Goal: Check status: Check status

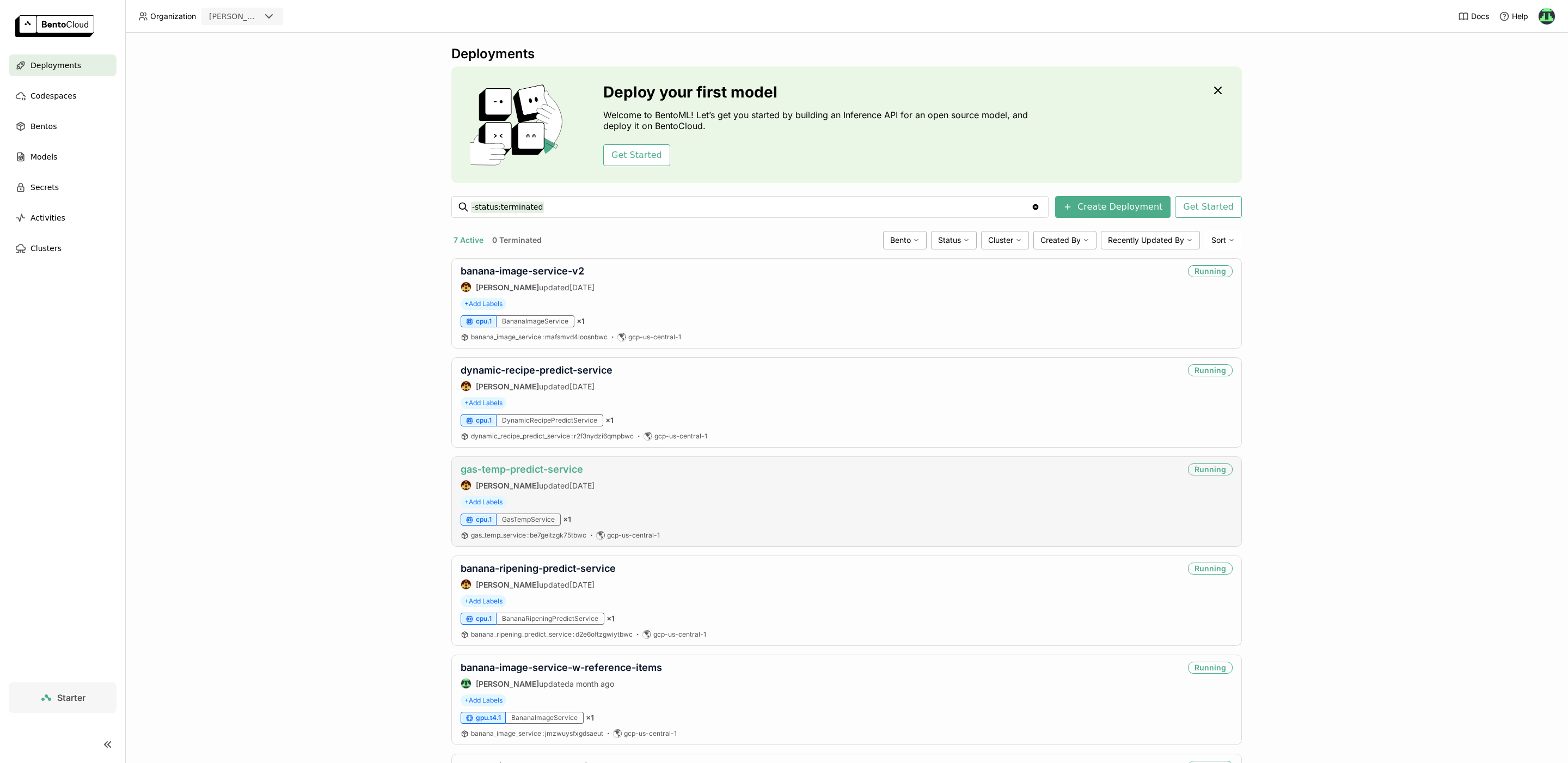
click at [515, 464] on link "gas-temp-predict-service" at bounding box center [522, 469] width 122 height 11
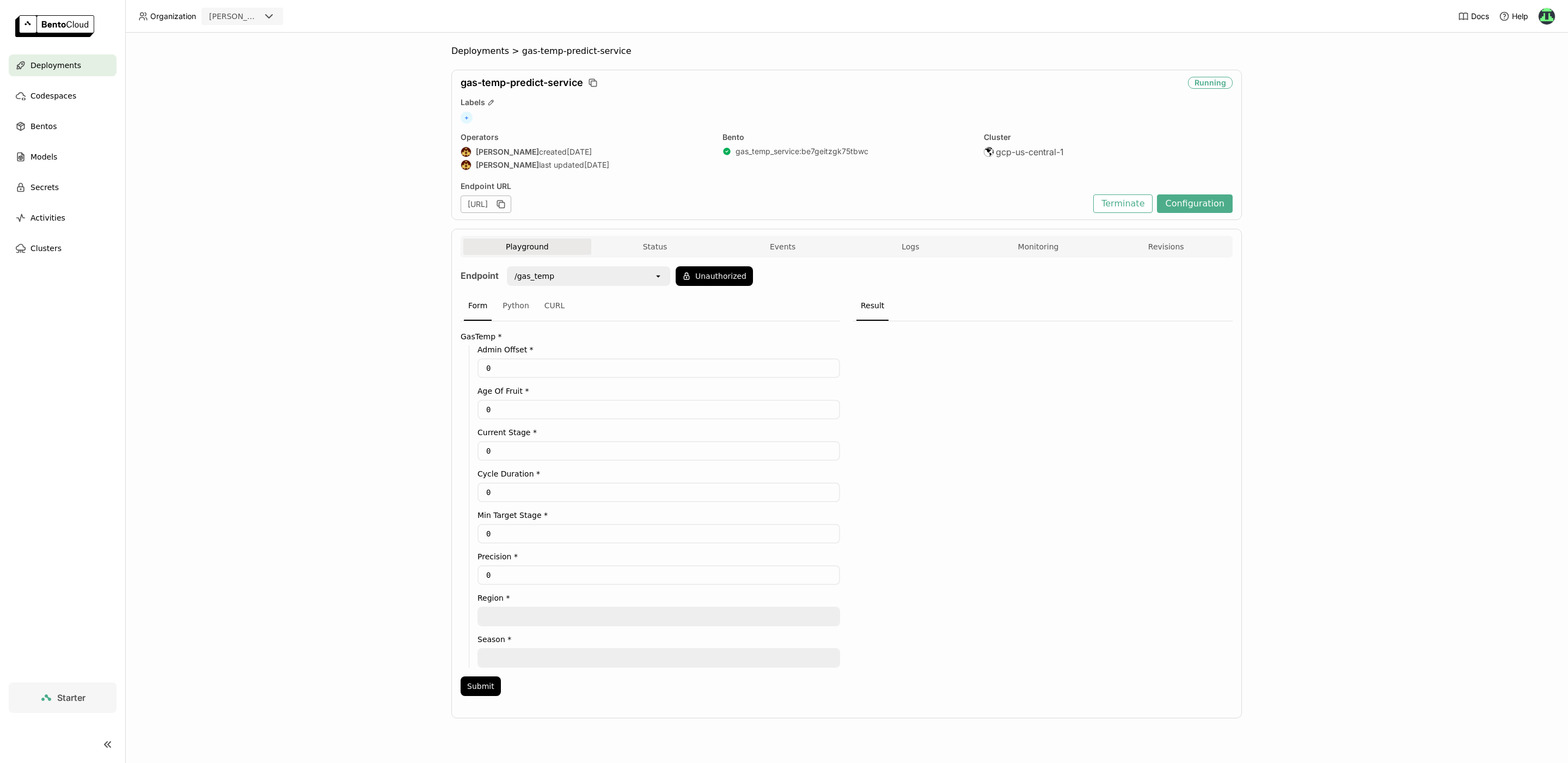
click at [512, 205] on div "[URL]" at bounding box center [486, 204] width 51 height 18
click at [506, 204] on icon "button" at bounding box center [501, 204] width 11 height 11
click at [660, 276] on icon "open" at bounding box center [658, 276] width 9 height 9
click at [334, 334] on div "Deployments > gas-temp-predict-service gas-temp-predict-service Running Labels …" at bounding box center [846, 397] width 1443 height 730
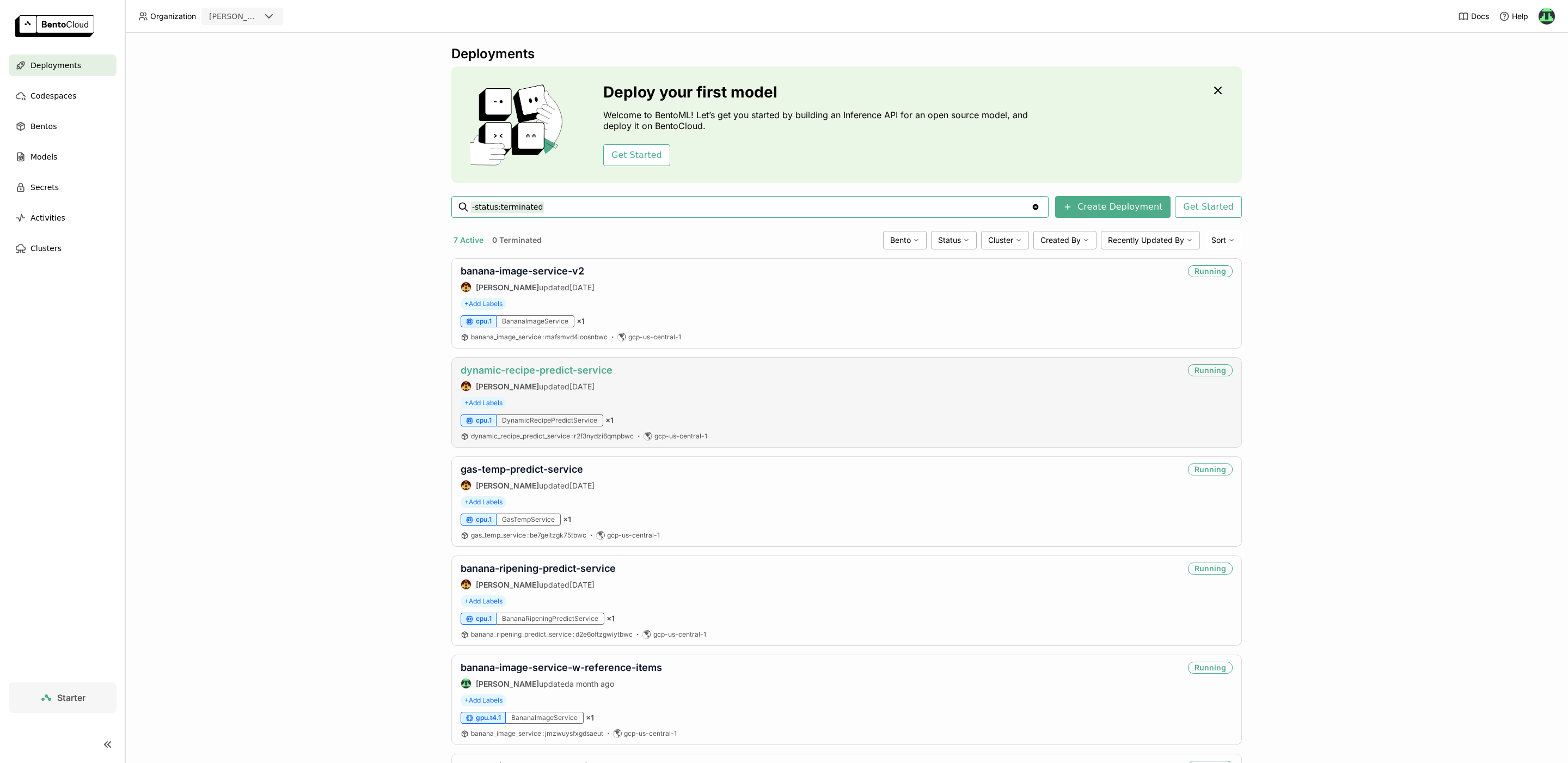
click at [540, 371] on link "dynamic-recipe-predict-service" at bounding box center [537, 370] width 152 height 11
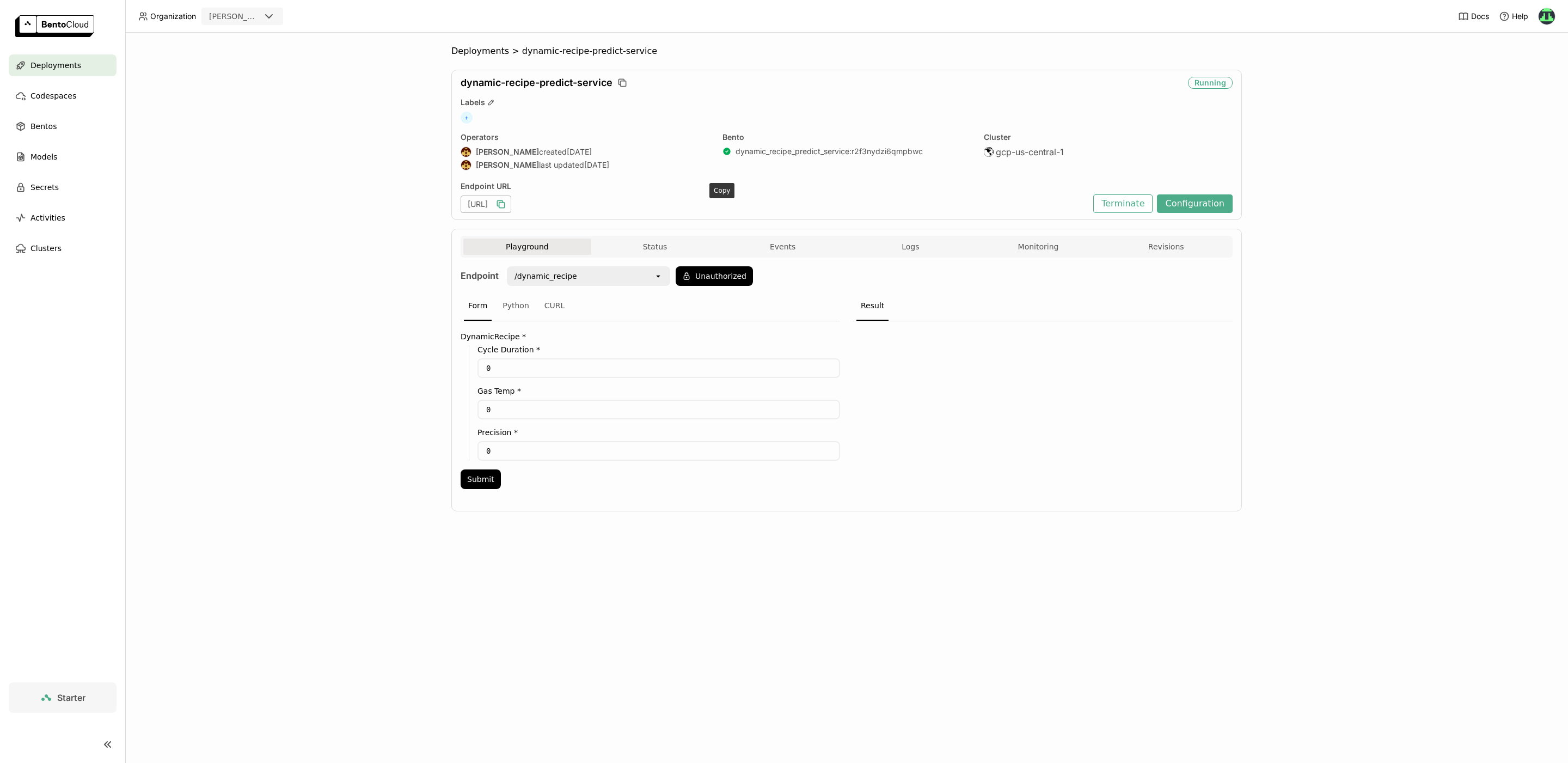
click at [506, 201] on icon "button" at bounding box center [501, 204] width 11 height 11
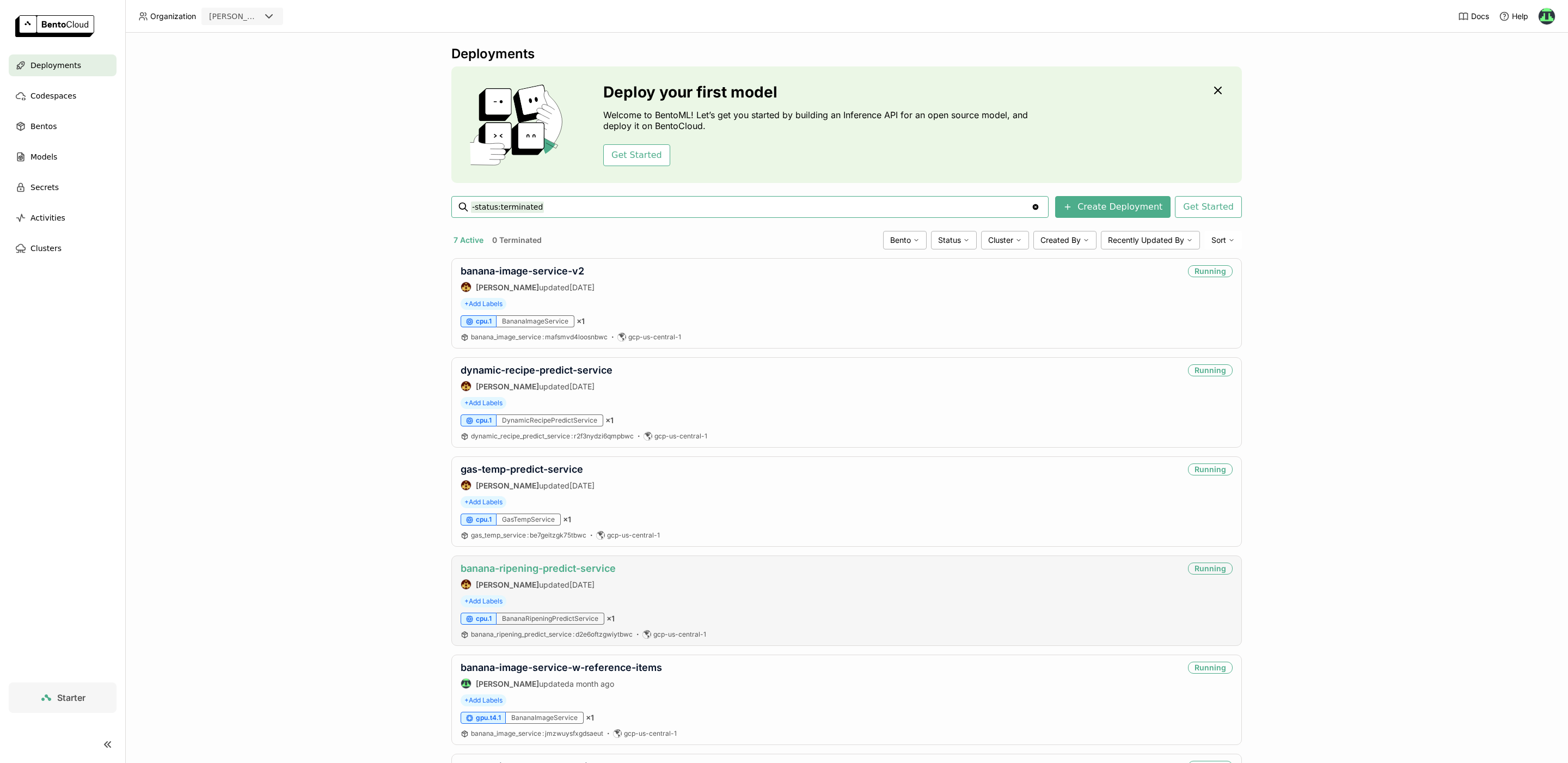
click at [566, 568] on link "banana-ripening-predict-service" at bounding box center [539, 568] width 155 height 11
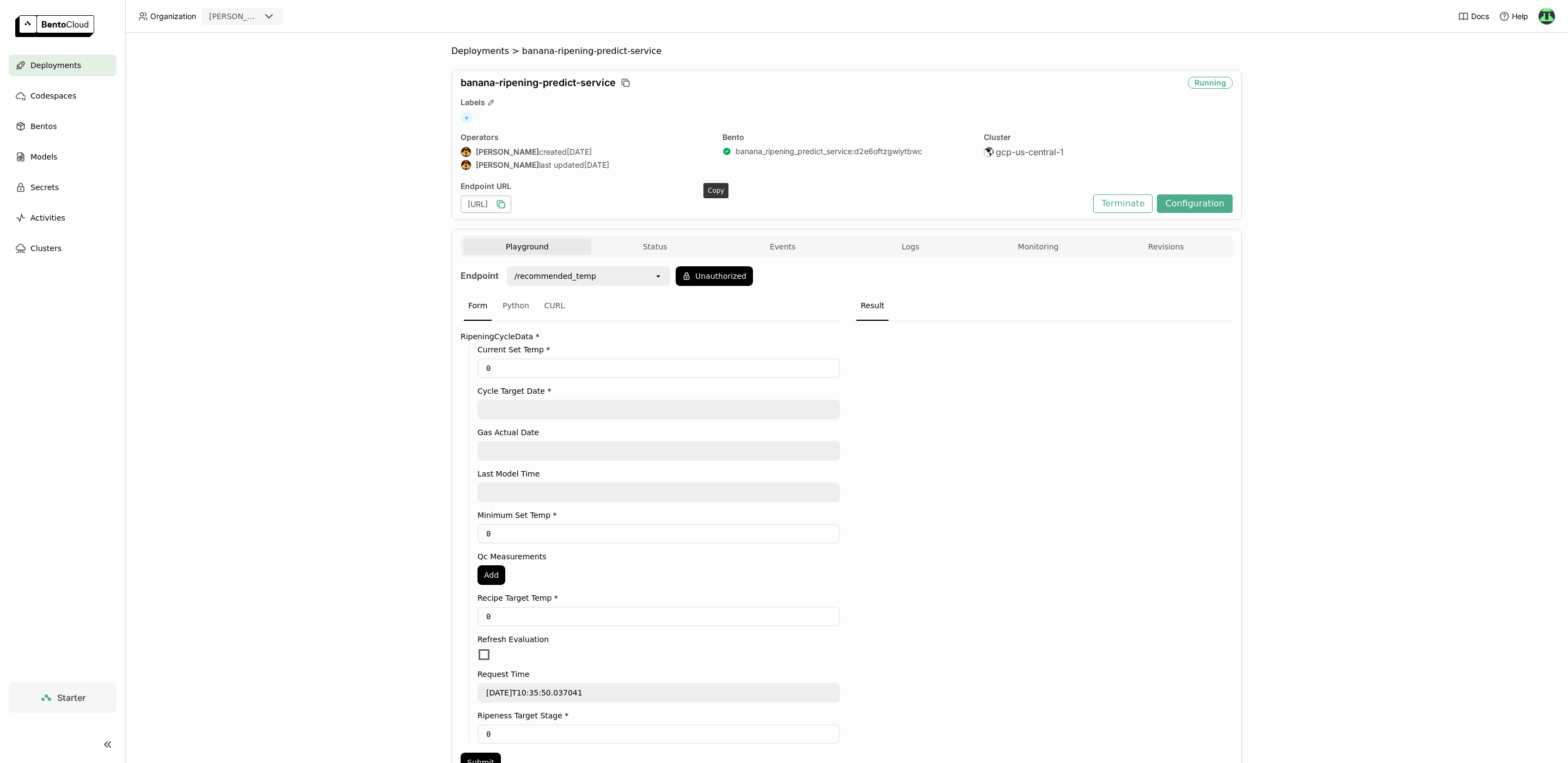
click at [505, 203] on icon "button" at bounding box center [502, 205] width 5 height 5
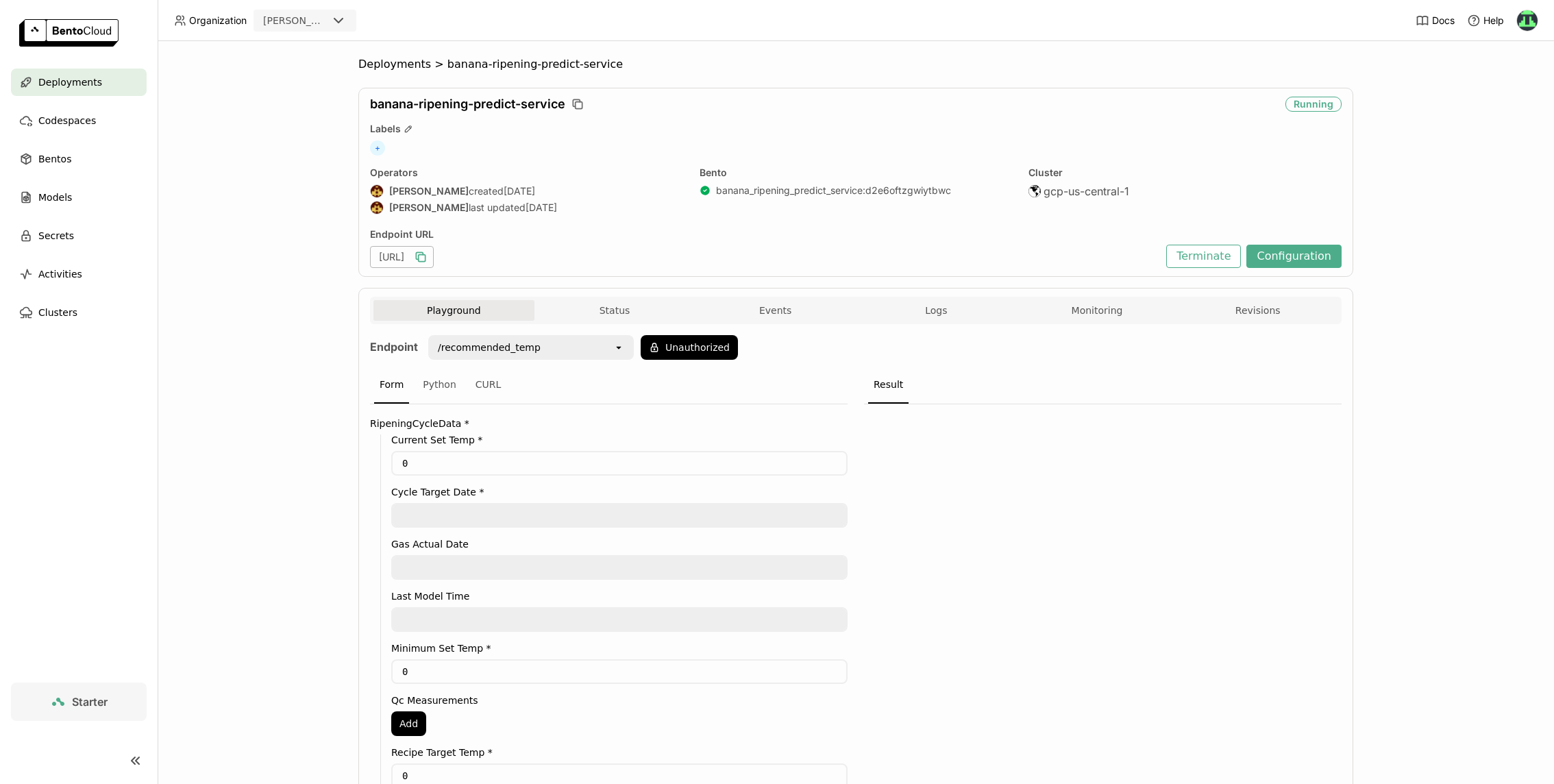
scroll to position [245, 0]
